Goal: Information Seeking & Learning: Learn about a topic

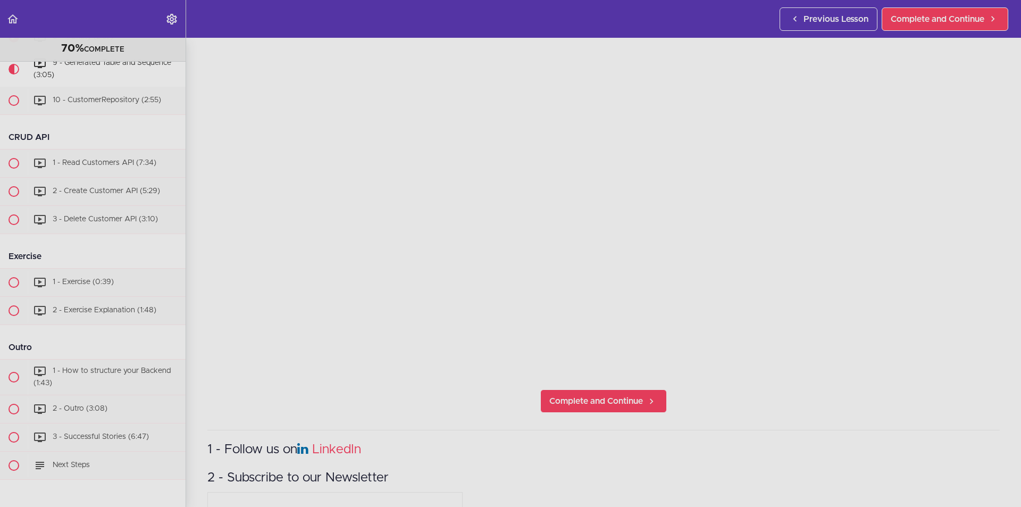
scroll to position [160, 0]
click at [613, 394] on span "Complete and Continue" at bounding box center [597, 400] width 94 height 13
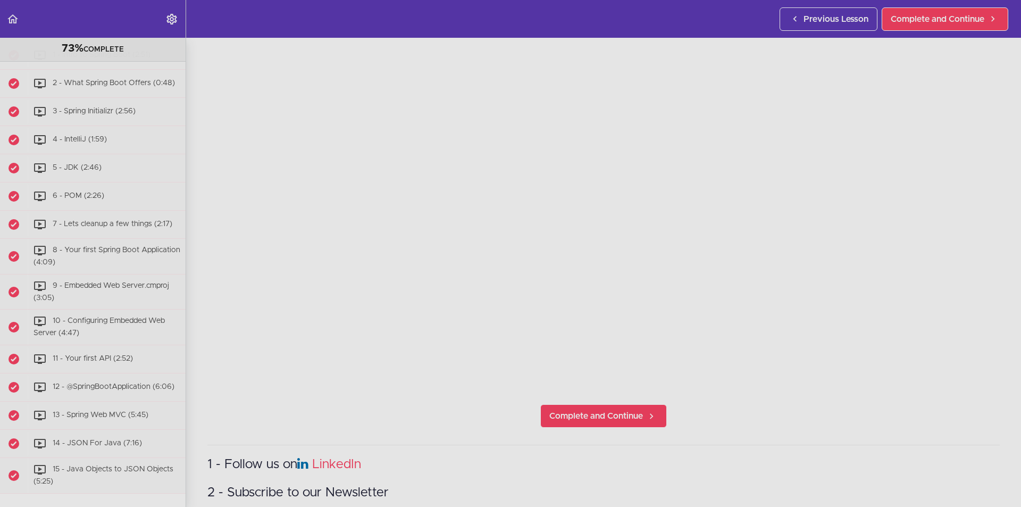
scroll to position [160, 0]
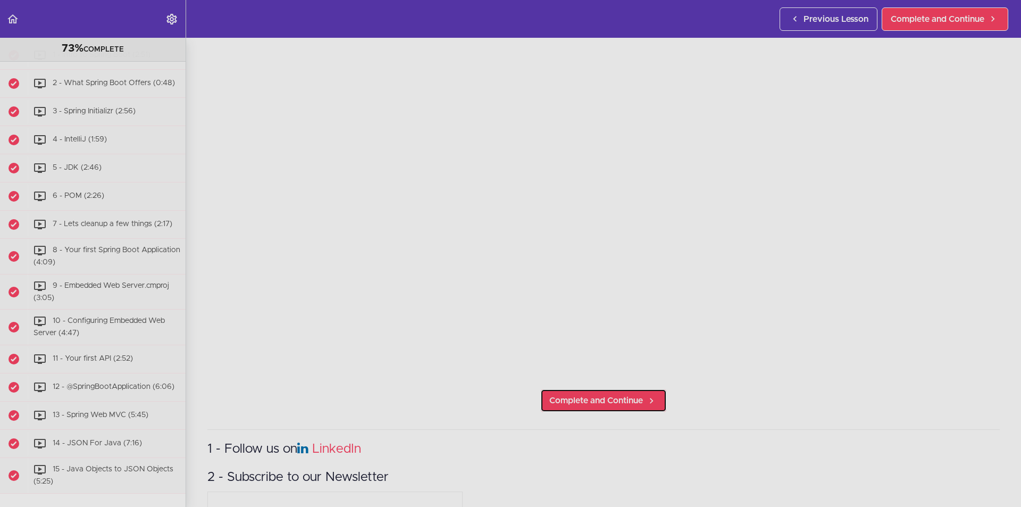
click at [573, 395] on span "Complete and Continue" at bounding box center [597, 400] width 94 height 13
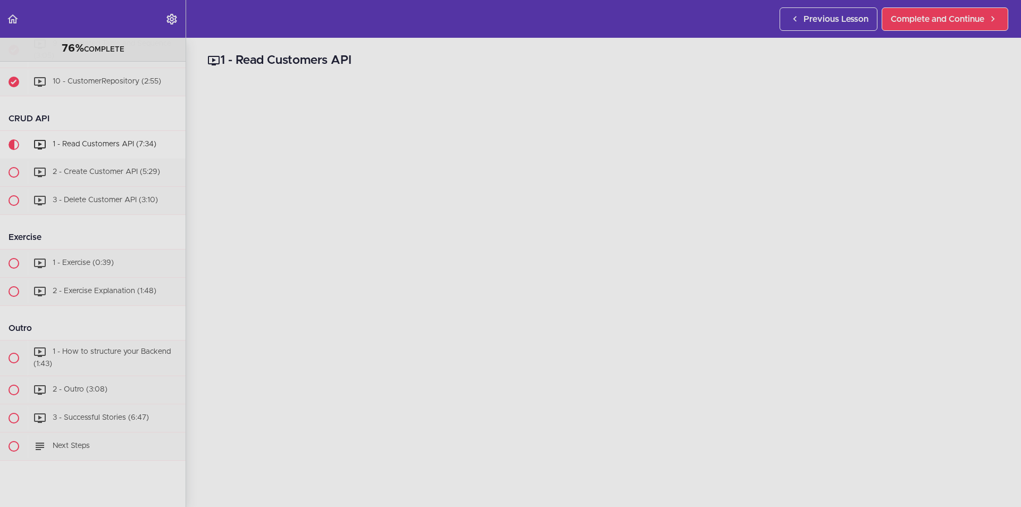
scroll to position [955, 0]
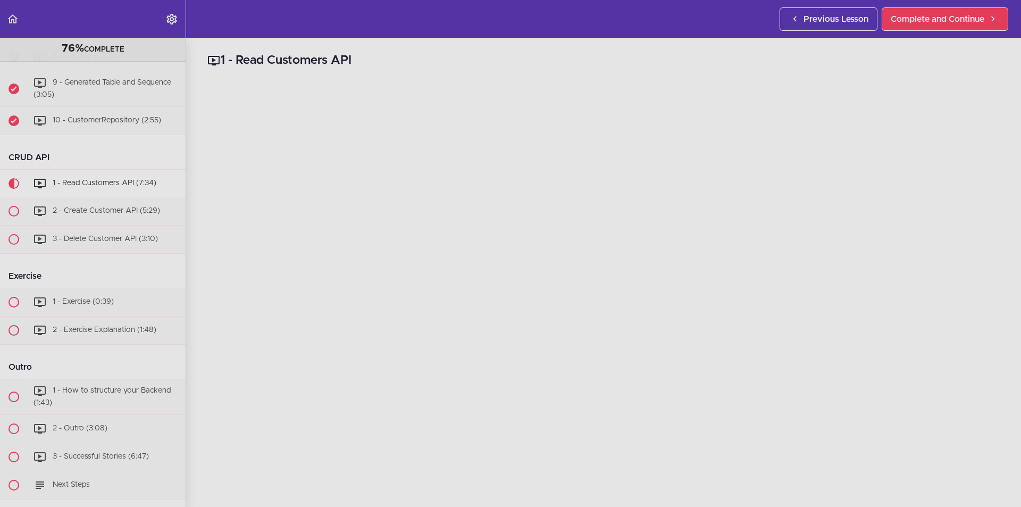
scroll to position [213, 0]
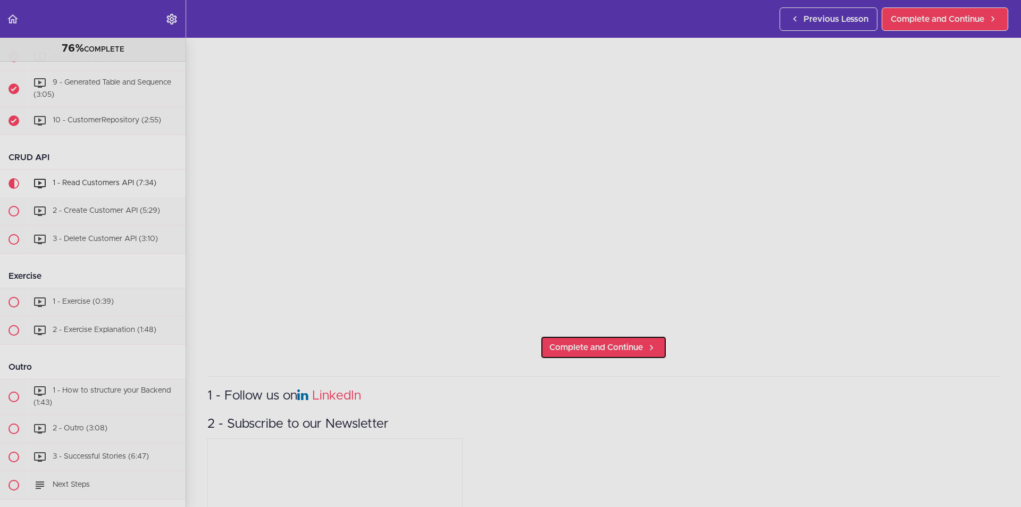
click at [577, 343] on span "Complete and Continue" at bounding box center [597, 347] width 94 height 13
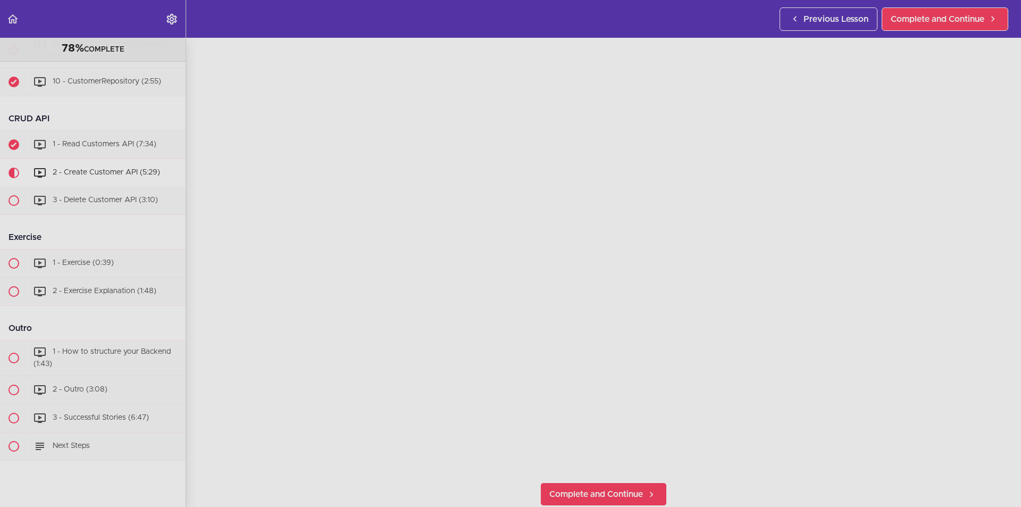
scroll to position [955, 0]
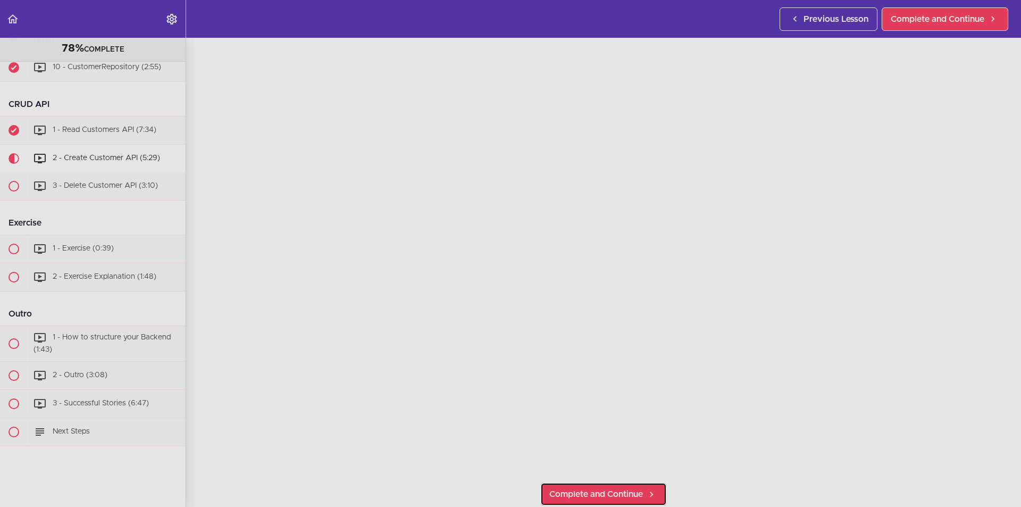
click at [590, 488] on span "Complete and Continue" at bounding box center [597, 494] width 94 height 13
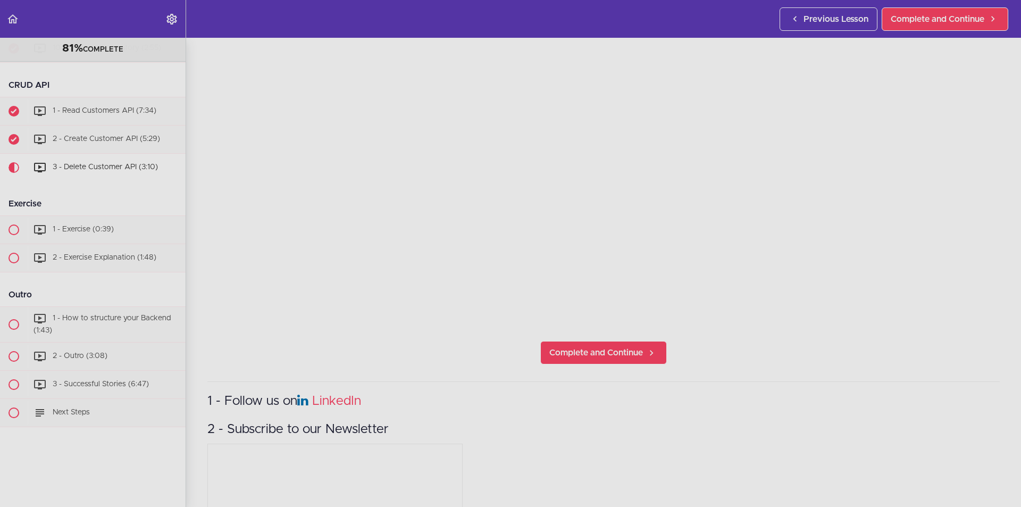
scroll to position [213, 0]
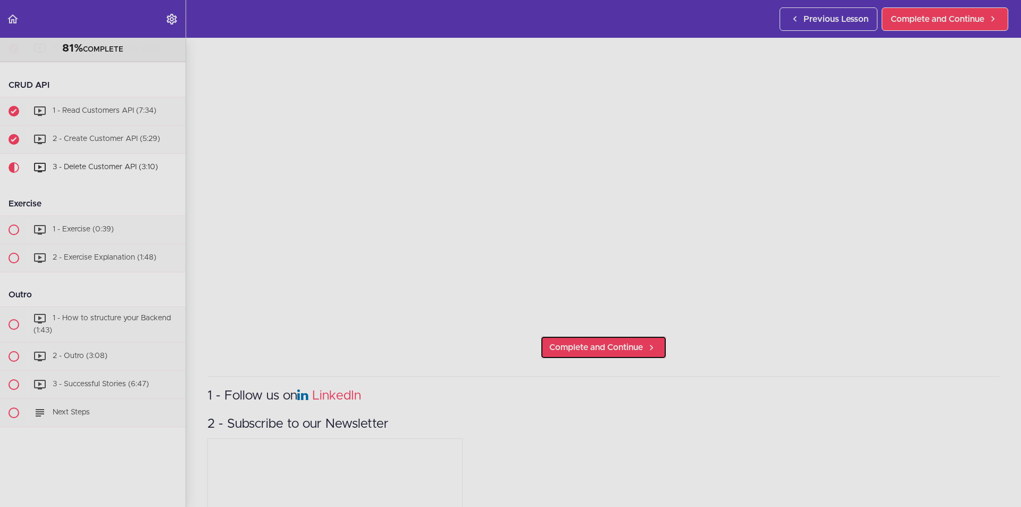
click at [587, 348] on span "Complete and Continue" at bounding box center [597, 347] width 94 height 13
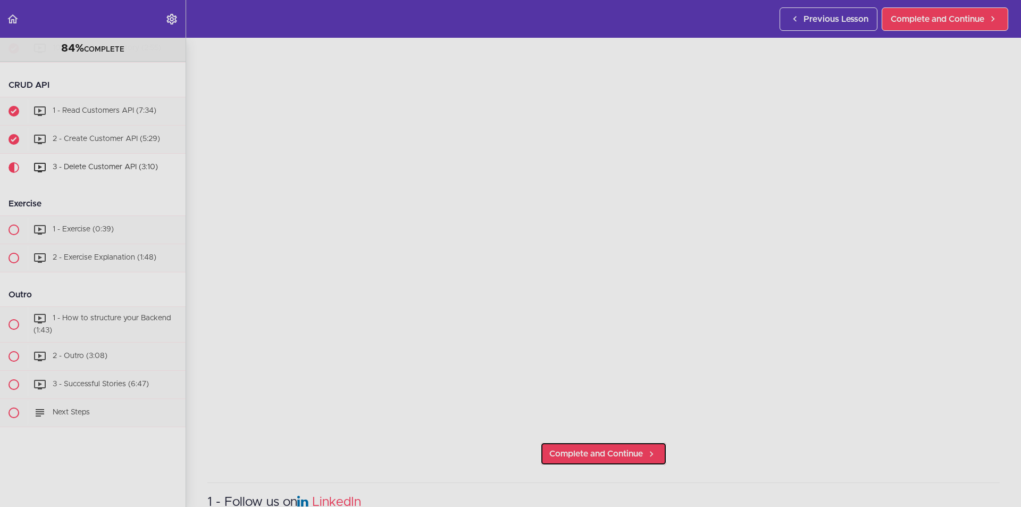
scroll to position [0, 0]
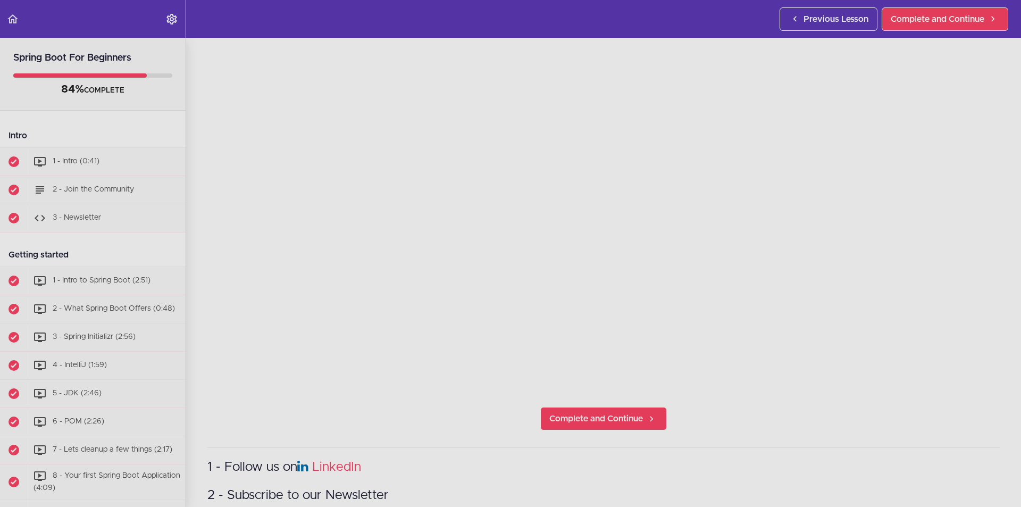
scroll to position [160, 0]
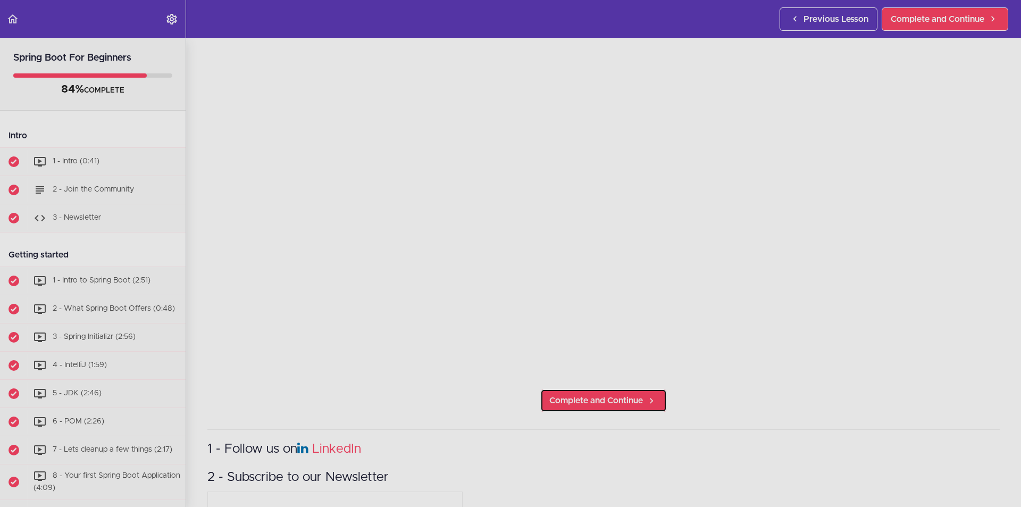
click at [646, 389] on link "Complete and Continue" at bounding box center [603, 400] width 127 height 23
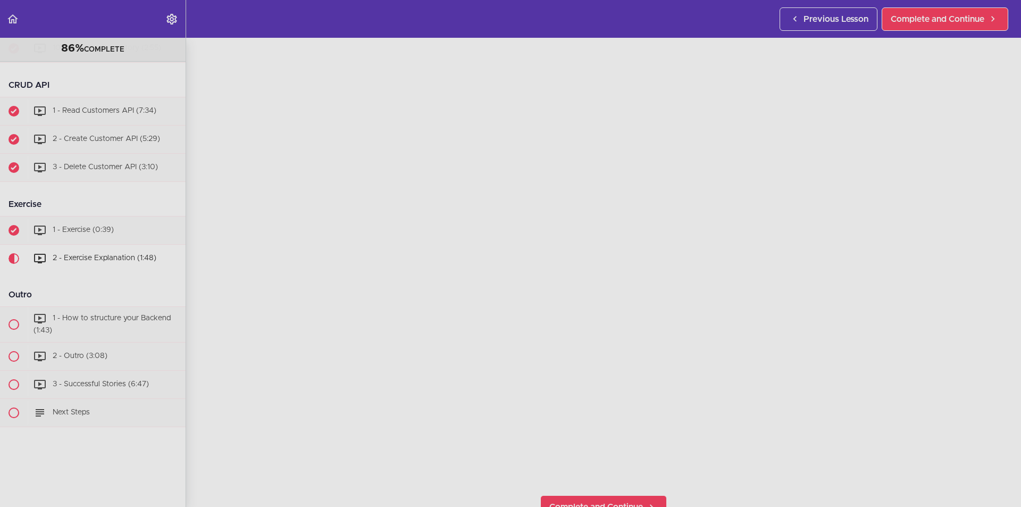
scroll to position [266, 0]
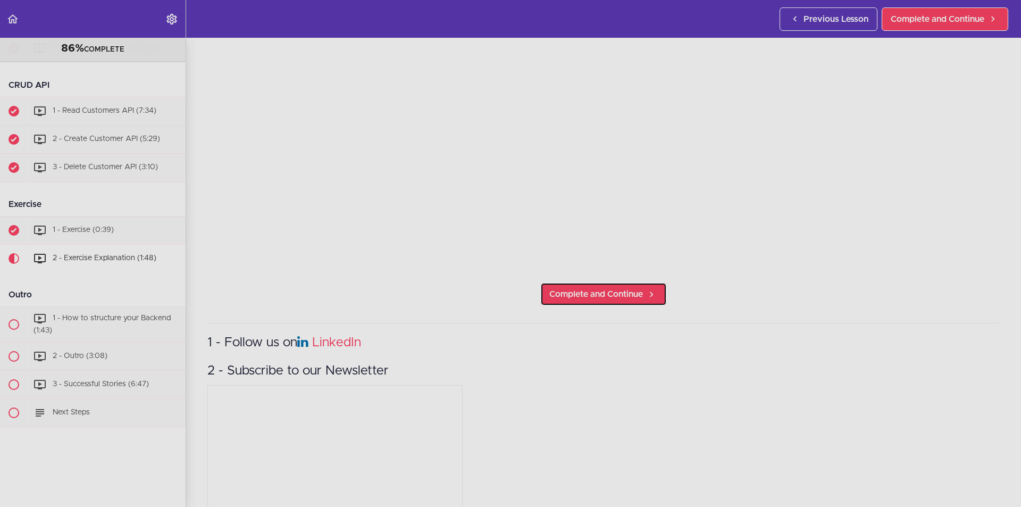
click at [592, 293] on span "Complete and Continue" at bounding box center [597, 294] width 94 height 13
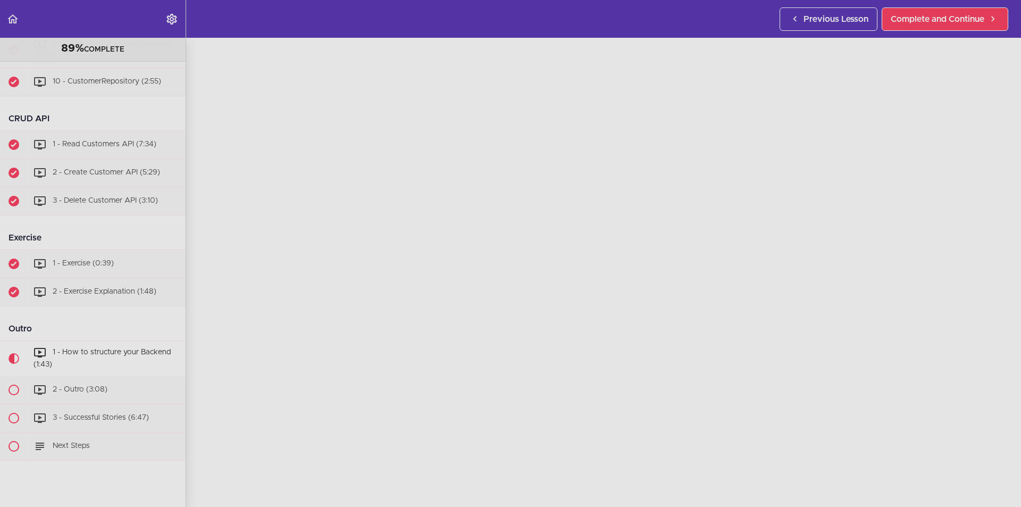
scroll to position [1008, 0]
